Goal: Task Accomplishment & Management: Use online tool/utility

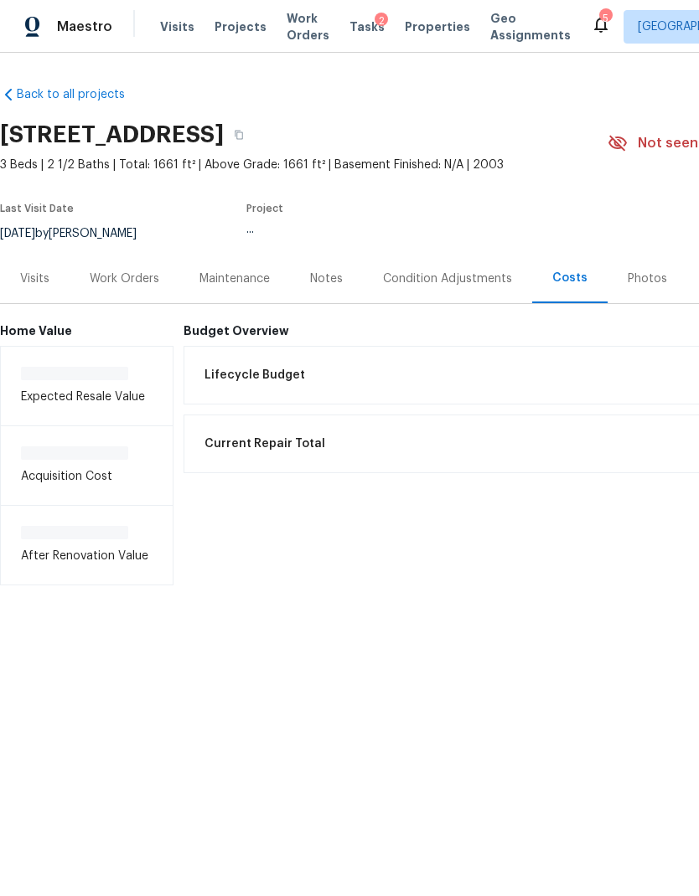
click at [286, 42] on span "Work Orders" at bounding box center [307, 27] width 43 height 34
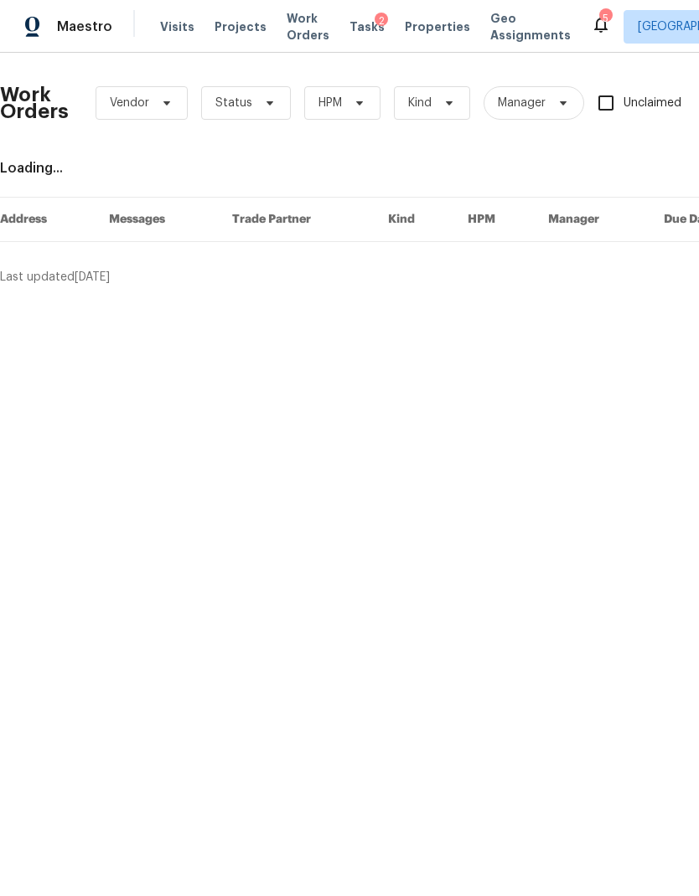
click at [297, 35] on span "Work Orders" at bounding box center [307, 27] width 43 height 34
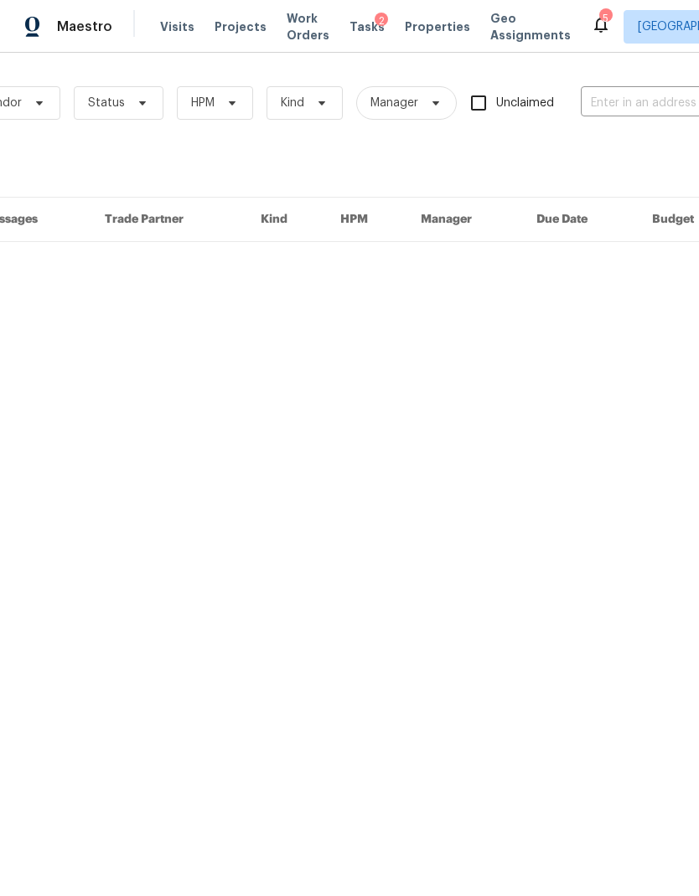
scroll to position [0, 241]
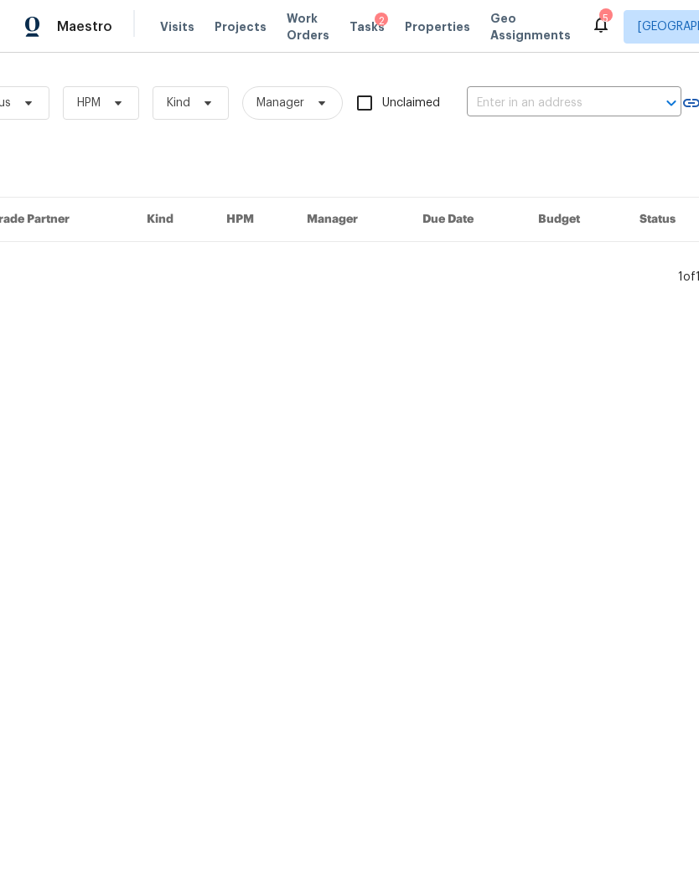
click at [550, 100] on input "text" at bounding box center [551, 103] width 168 height 26
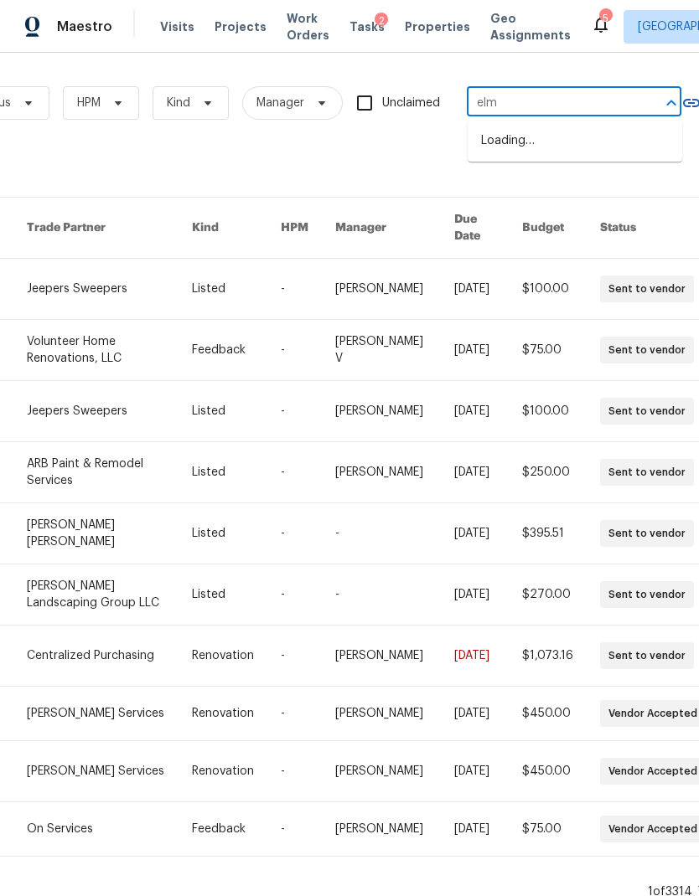
type input "elm a"
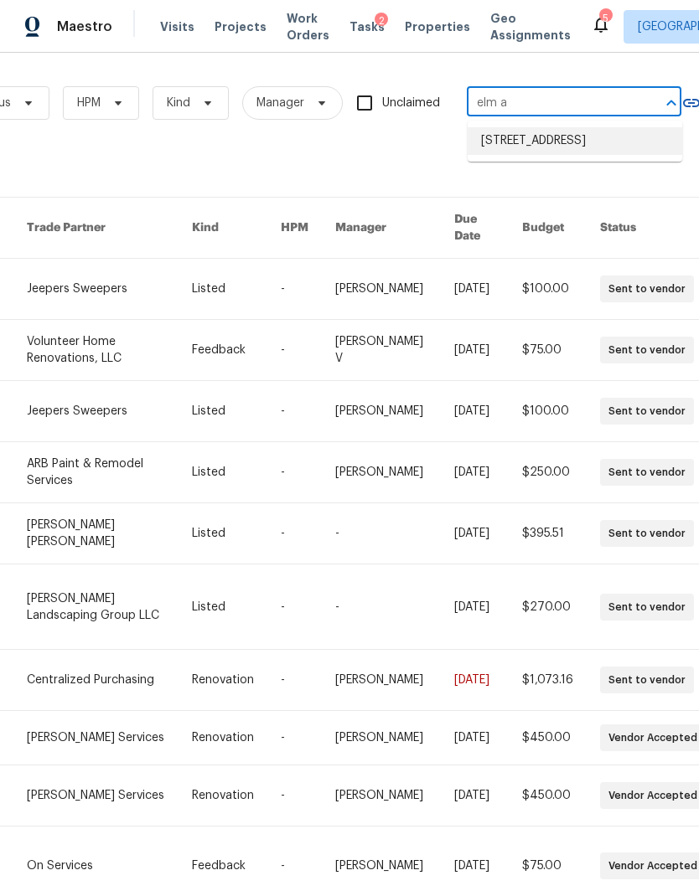
click at [573, 152] on li "[STREET_ADDRESS]" at bounding box center [574, 141] width 214 height 28
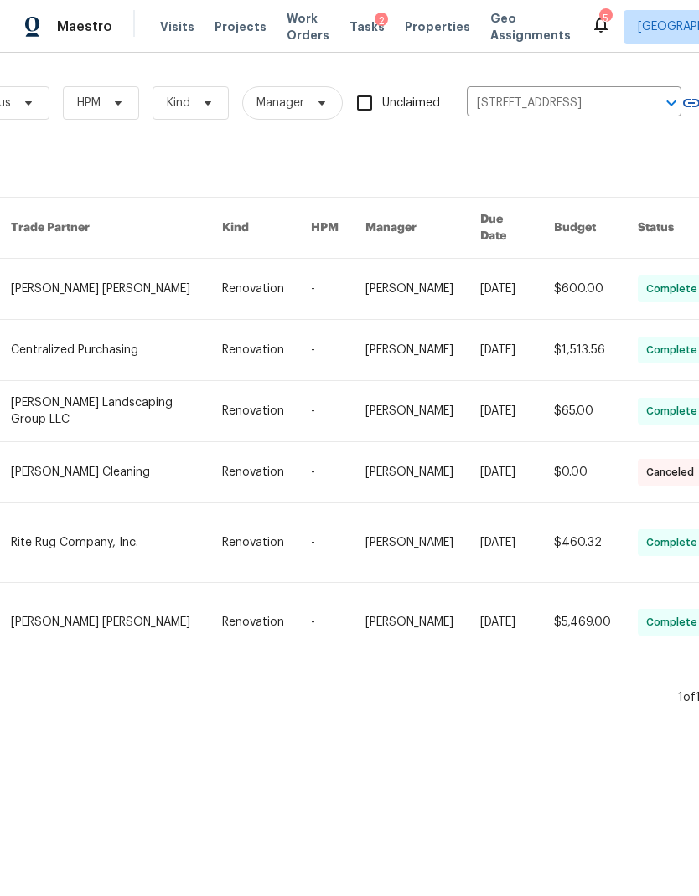
click at [91, 282] on link at bounding box center [116, 289] width 211 height 60
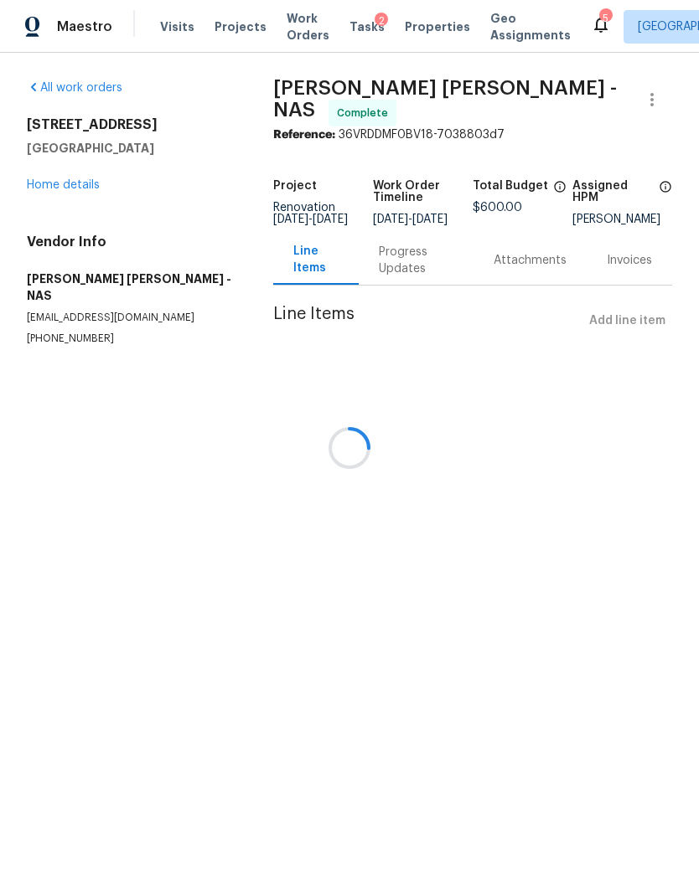
click at [59, 194] on div at bounding box center [349, 448] width 699 height 896
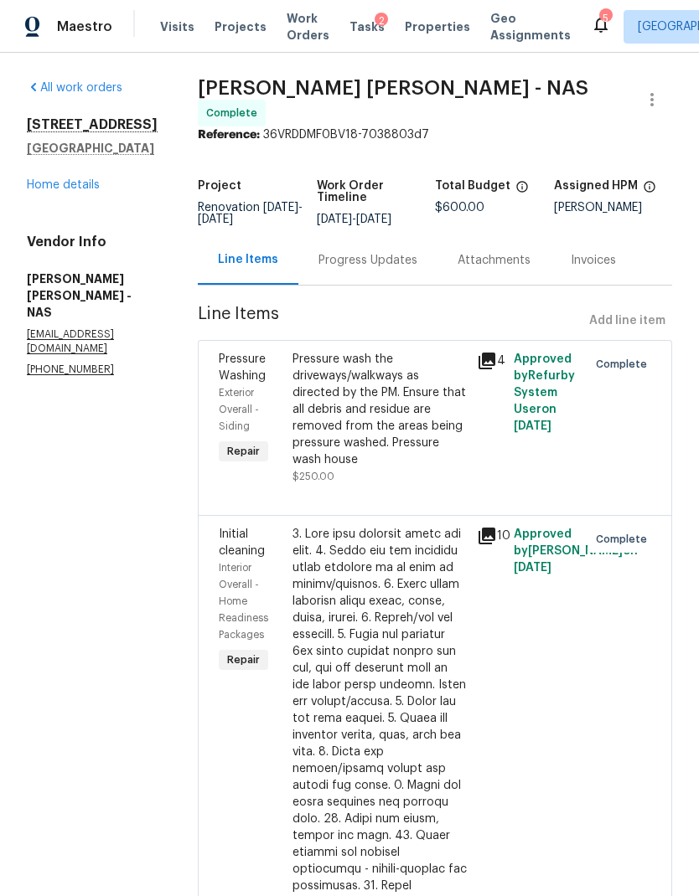
click at [62, 188] on link "Home details" at bounding box center [63, 185] width 73 height 12
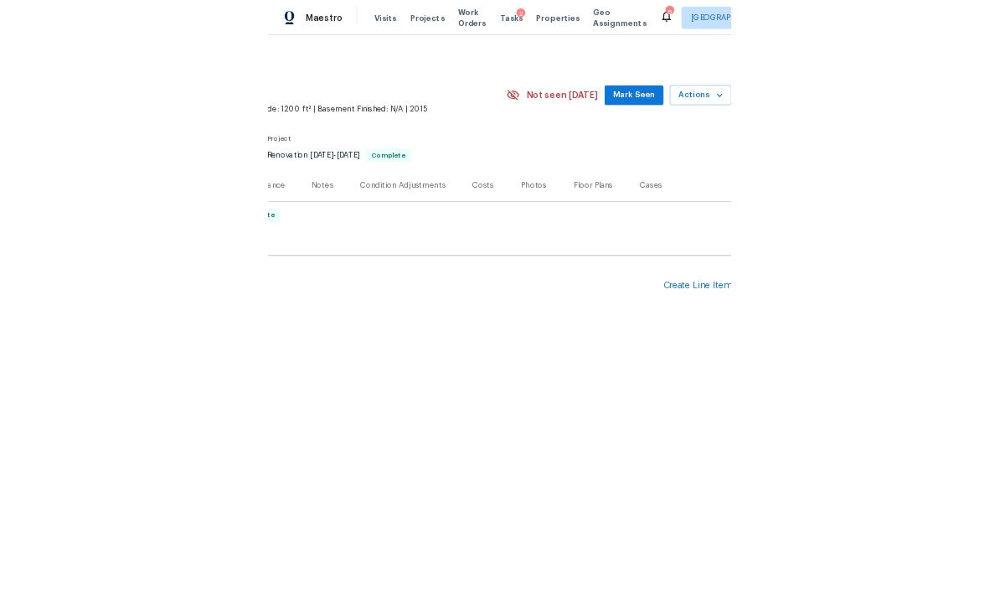
scroll to position [0, 248]
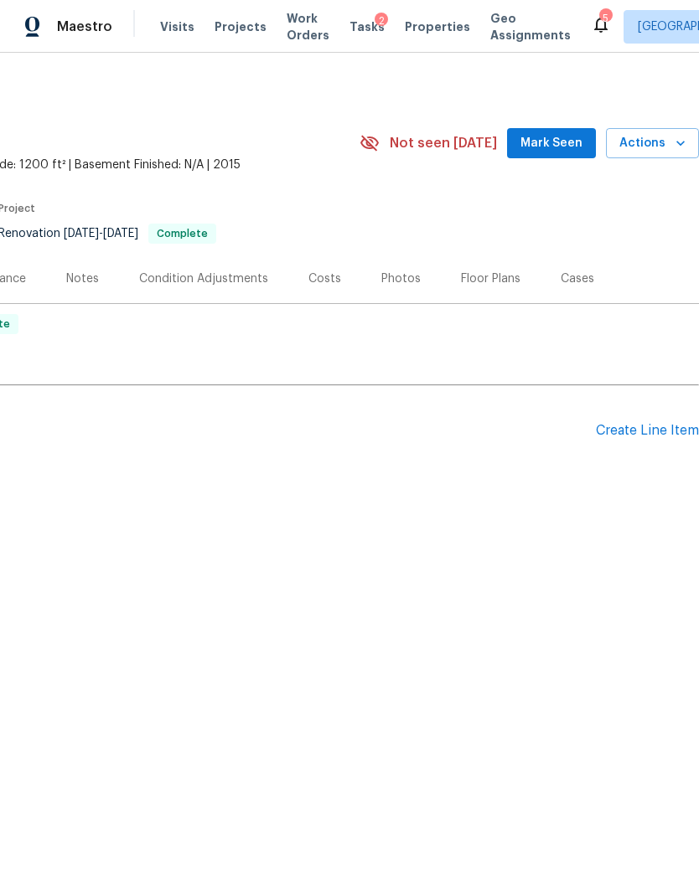
click at [636, 424] on div "Create Line Item" at bounding box center [647, 431] width 103 height 16
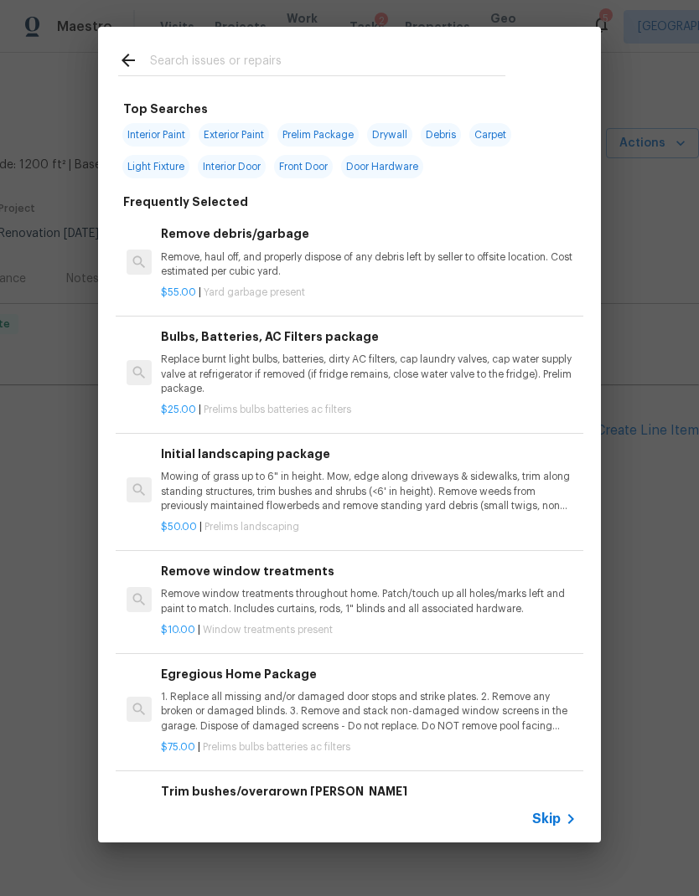
click at [546, 813] on span "Skip" at bounding box center [546, 819] width 28 height 17
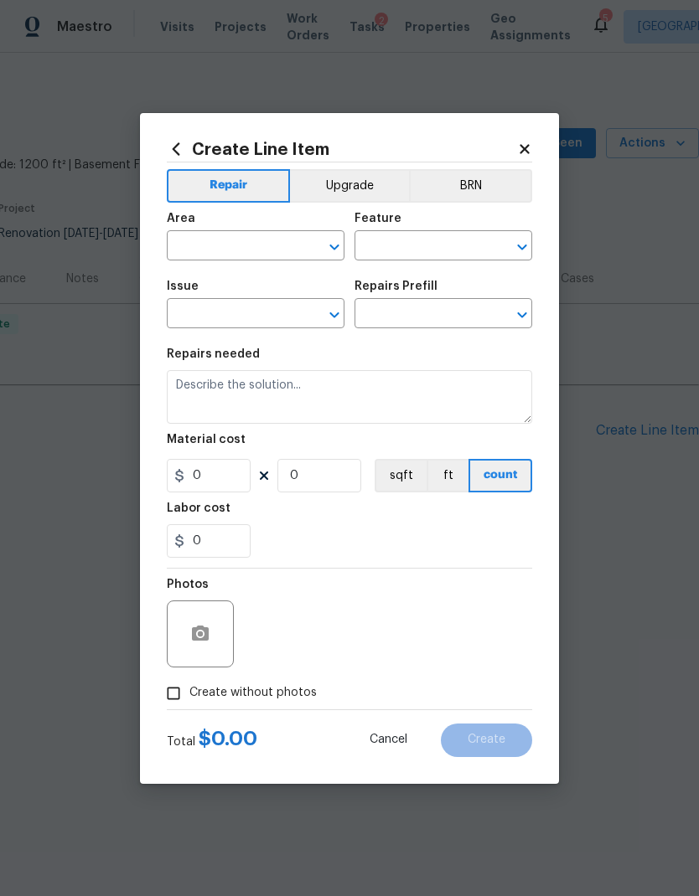
click at [242, 246] on input "text" at bounding box center [232, 248] width 131 height 26
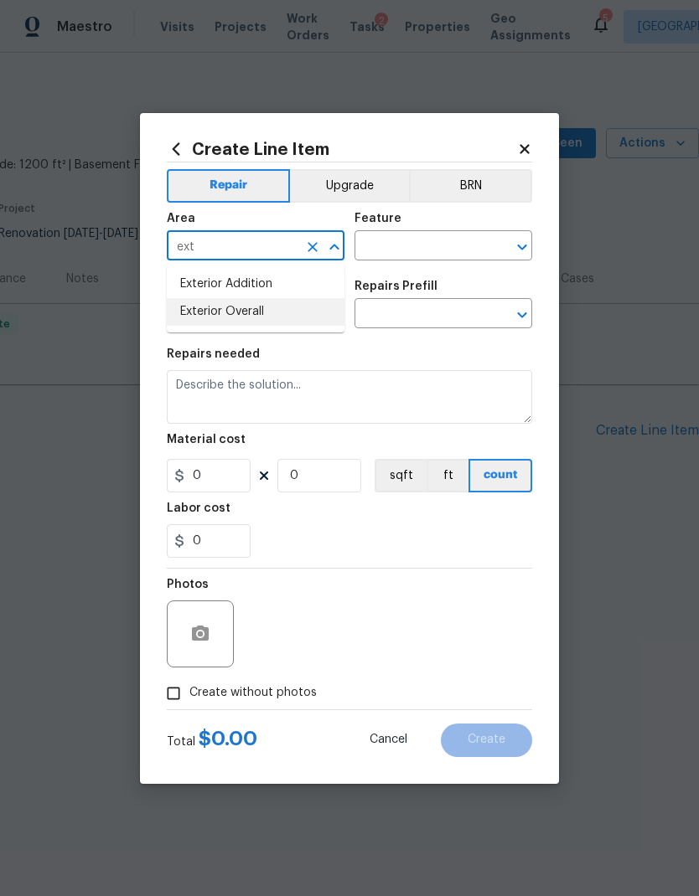
click at [257, 322] on li "Exterior Overall" at bounding box center [256, 312] width 178 height 28
type input "Exterior Overall"
click at [433, 245] on input "text" at bounding box center [419, 248] width 131 height 26
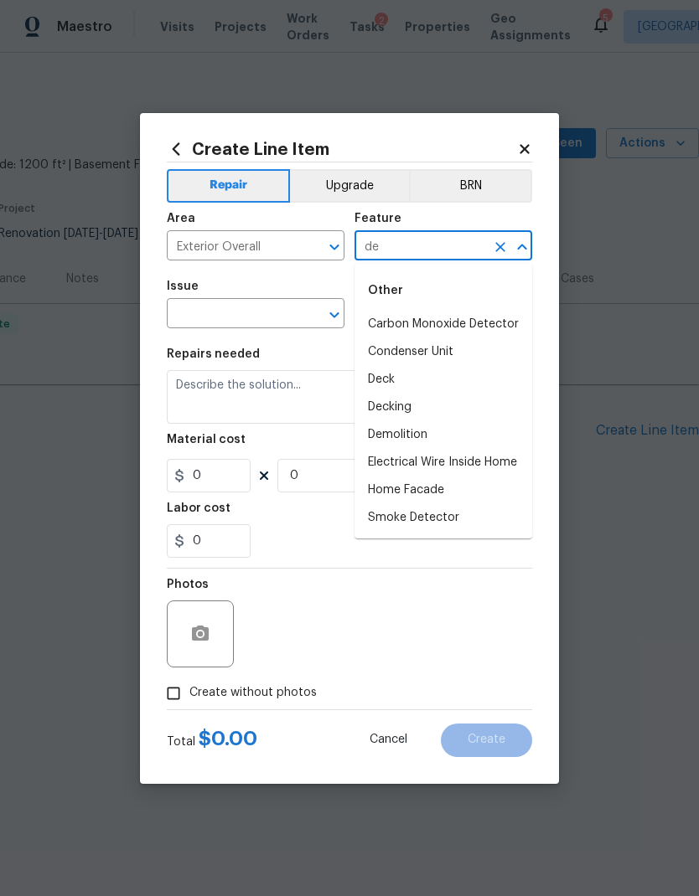
type input "d"
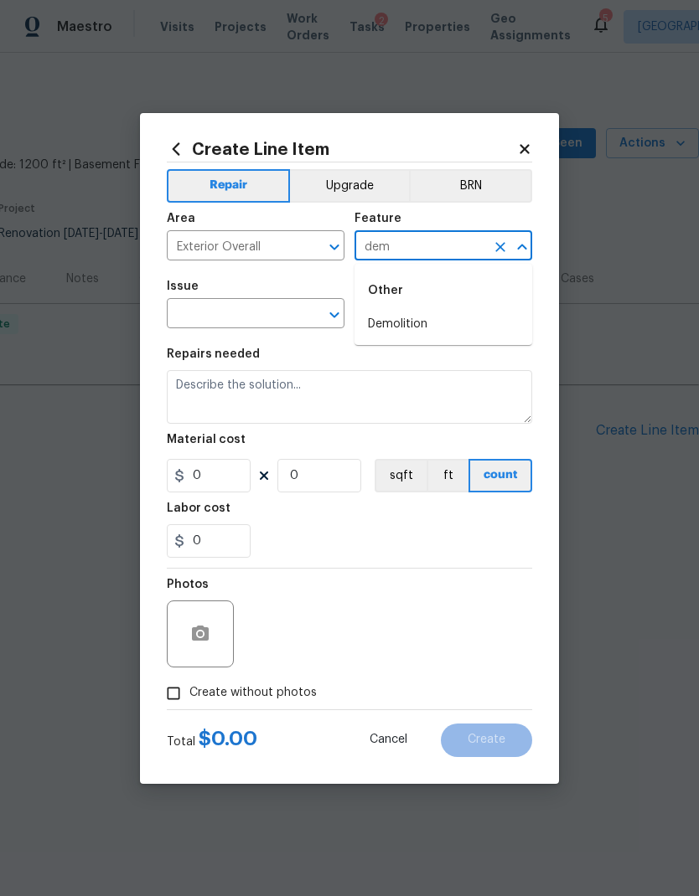
click at [435, 318] on li "Demolition" at bounding box center [443, 325] width 178 height 28
type input "Demolition"
click at [331, 319] on icon "Open" at bounding box center [334, 315] width 20 height 20
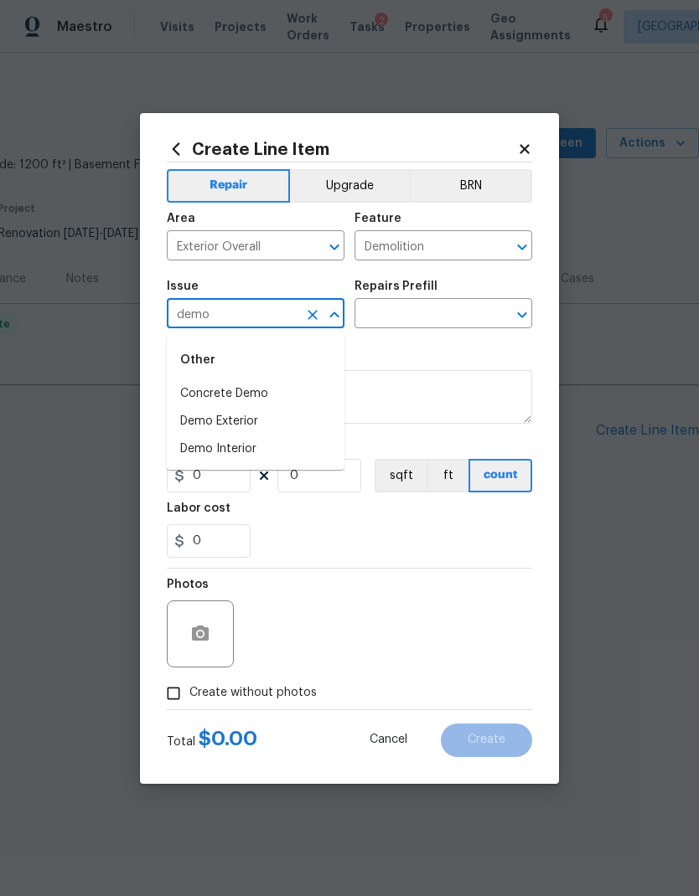
click at [276, 454] on li "Demo Interior" at bounding box center [256, 450] width 178 height 28
type input "Demo Interior"
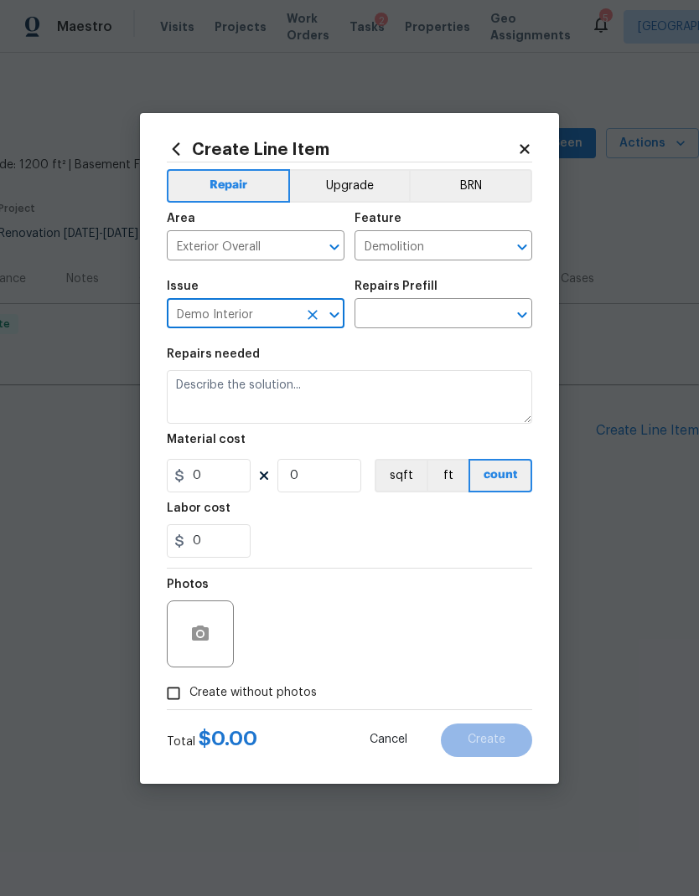
click at [312, 311] on icon "Clear" at bounding box center [312, 315] width 17 height 17
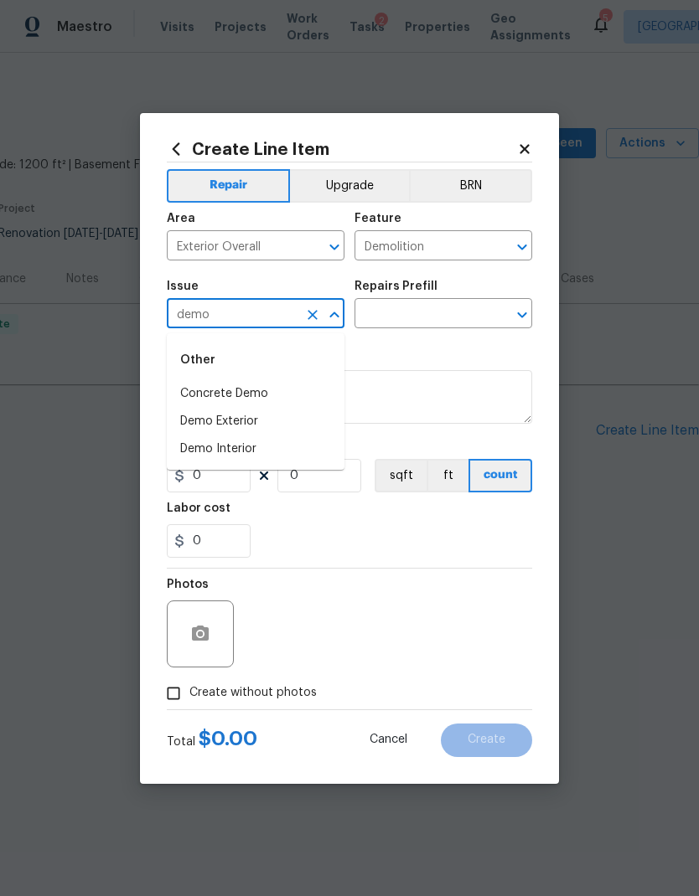
click at [273, 428] on li "Demo Exterior" at bounding box center [256, 422] width 178 height 28
type input "Demo Exterior"
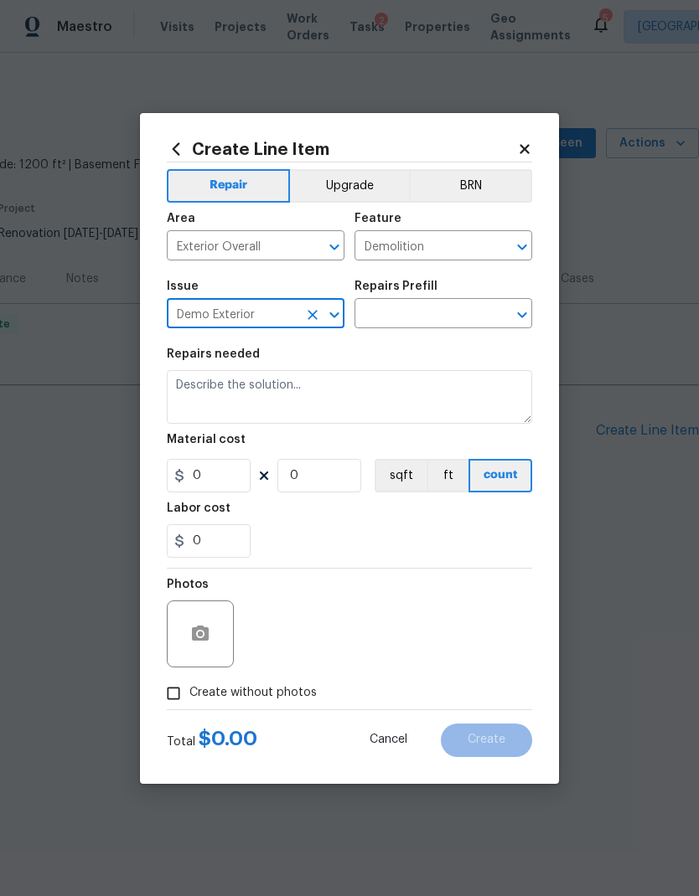
click at [517, 307] on icon "Open" at bounding box center [522, 315] width 20 height 20
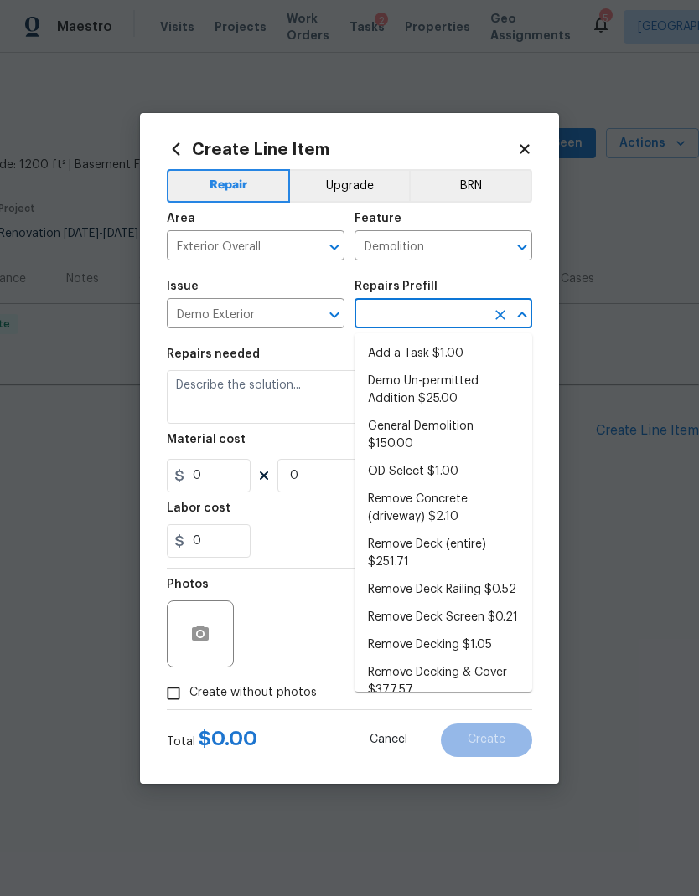
click at [420, 426] on li "General Demolition $150.00" at bounding box center [443, 435] width 178 height 45
type input "General Demolition $150.00"
type textarea "Decks, sheds, above ground pools,"
type input "1"
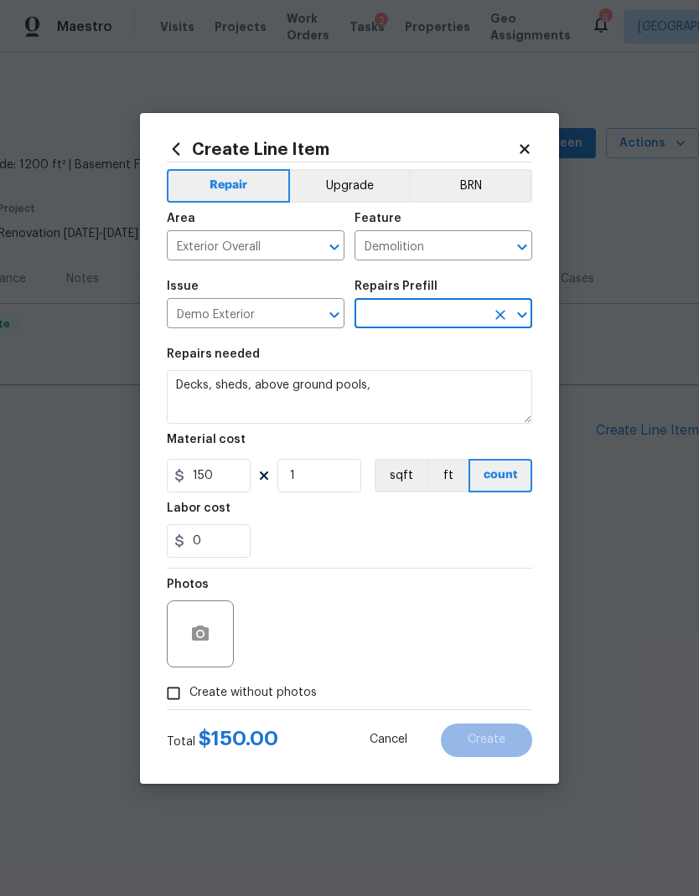
type input "General Demolition $150.00"
type input "150"
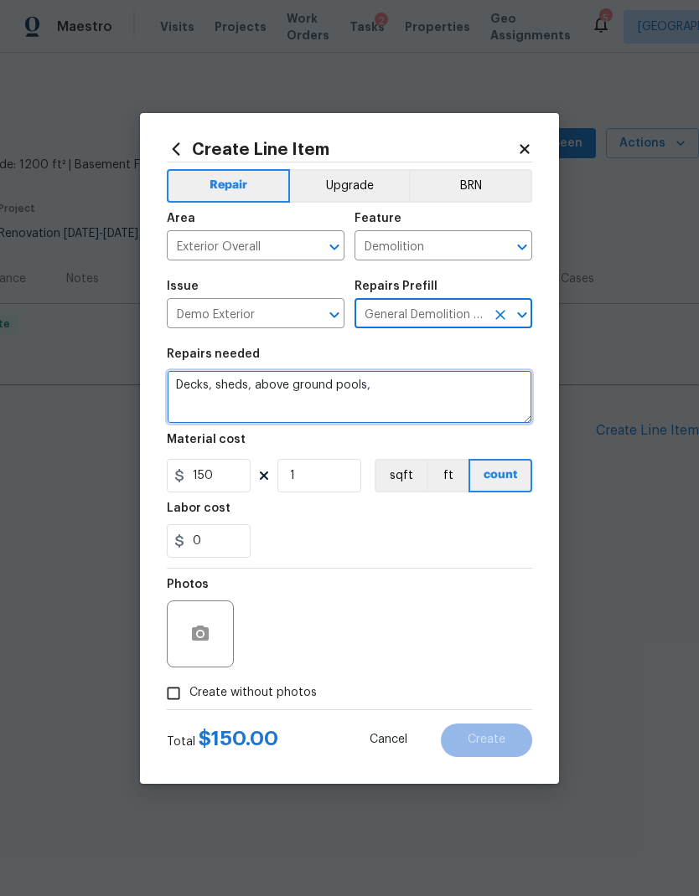
click at [272, 386] on textarea "Decks, sheds, above ground pools," at bounding box center [349, 397] width 365 height 54
click at [272, 385] on textarea "Decks, sheds, above ground pools," at bounding box center [349, 397] width 365 height 54
click at [276, 390] on textarea "Decks, sheds, above ground pools," at bounding box center [349, 397] width 365 height 54
click at [276, 389] on textarea "Decks, sheds, above ground pools," at bounding box center [349, 397] width 365 height 54
click at [281, 388] on textarea "Decks, sheds, above ground pools," at bounding box center [349, 397] width 365 height 54
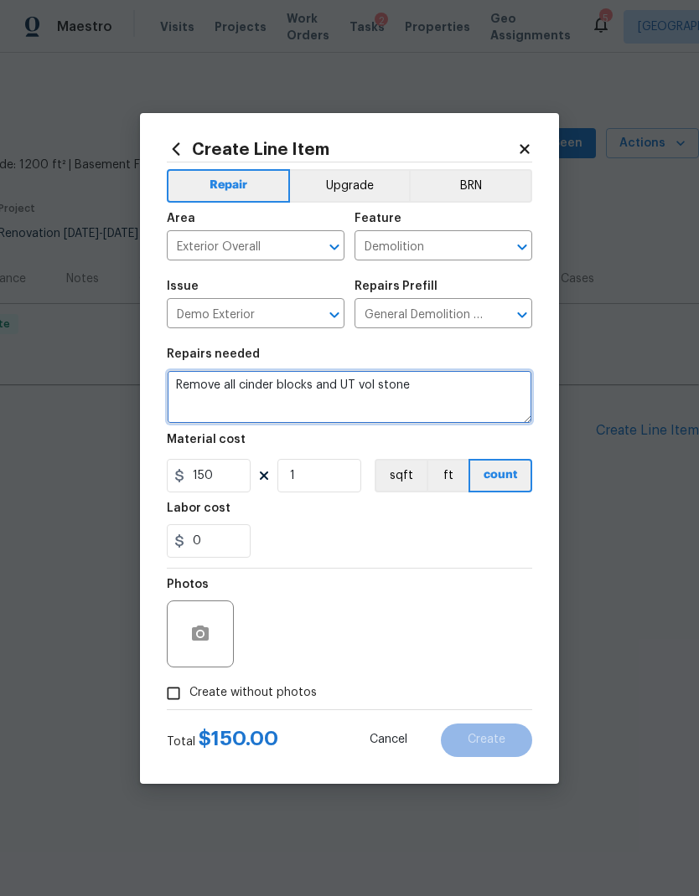
type textarea "Remove all cinder blocks and UT vol stone."
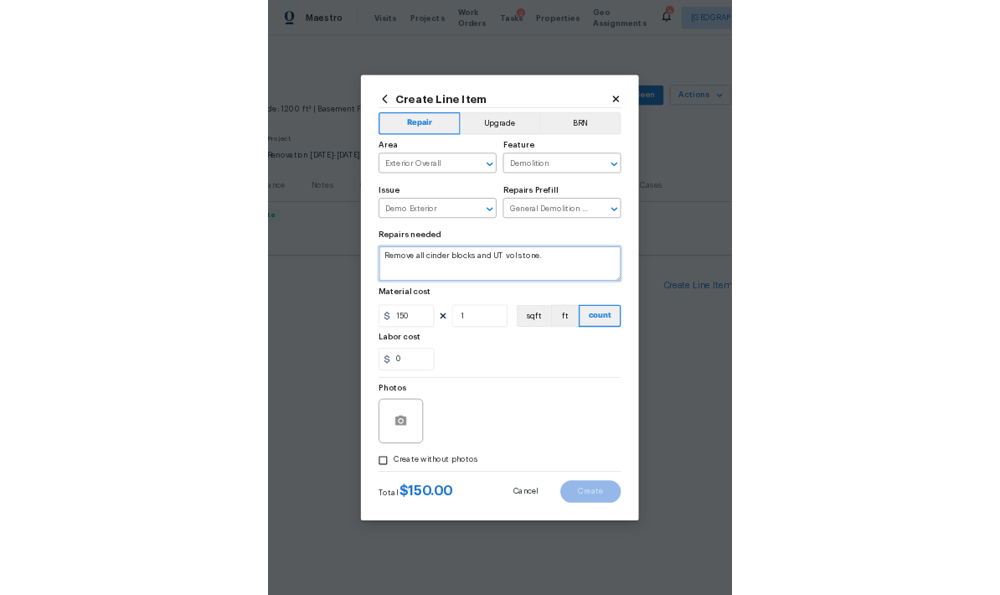
scroll to position [0, 0]
